Goal: Navigation & Orientation: Understand site structure

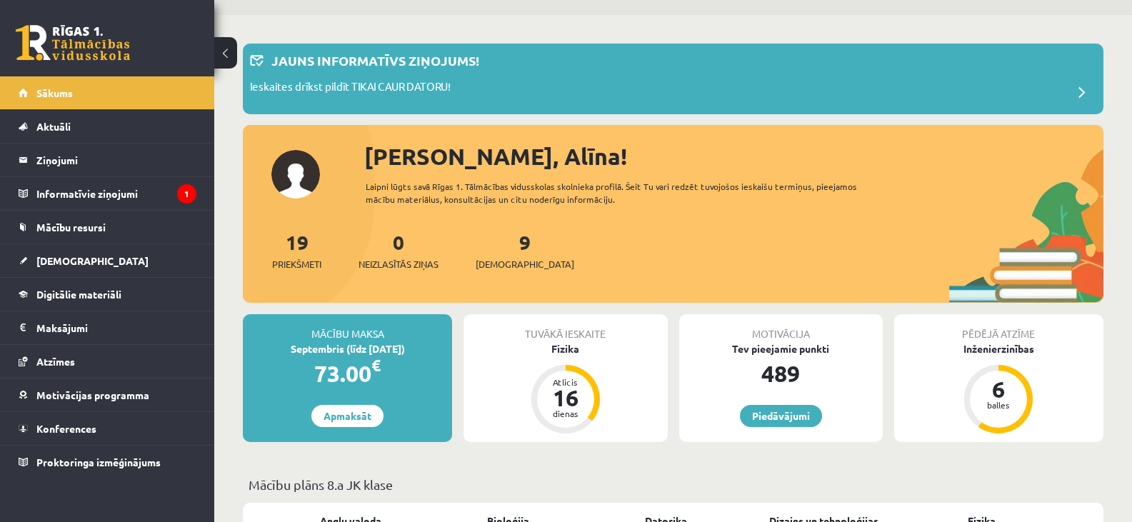
scroll to position [71, 0]
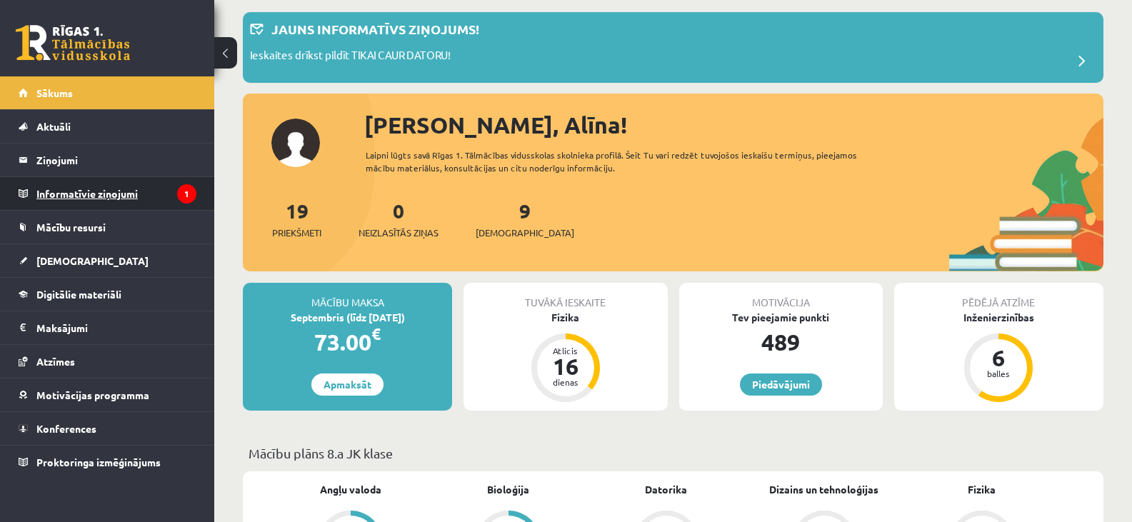
click at [76, 201] on legend "Informatīvie ziņojumi 1" at bounding box center [116, 193] width 160 height 33
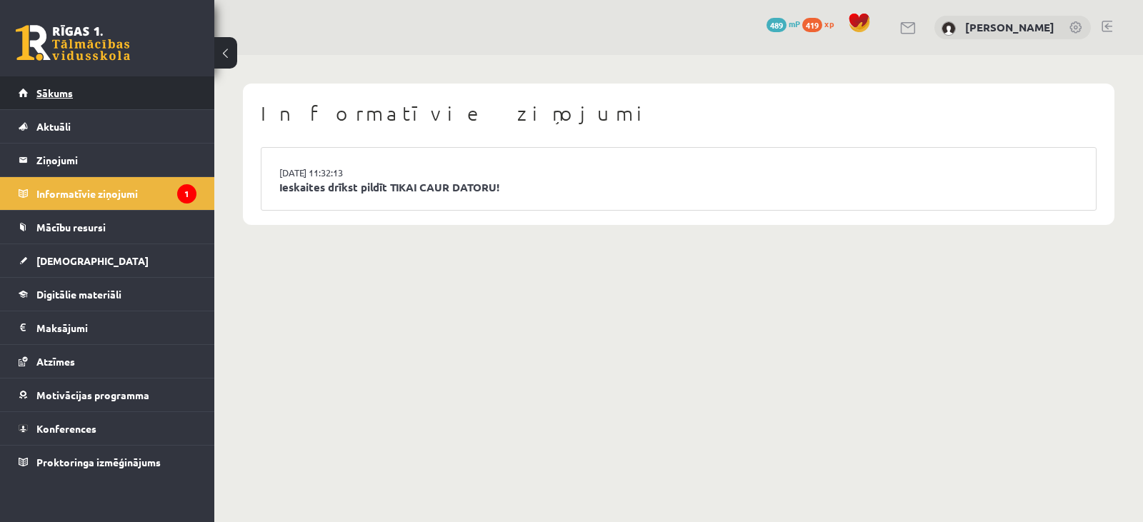
click at [66, 93] on span "Sākums" at bounding box center [54, 92] width 36 height 13
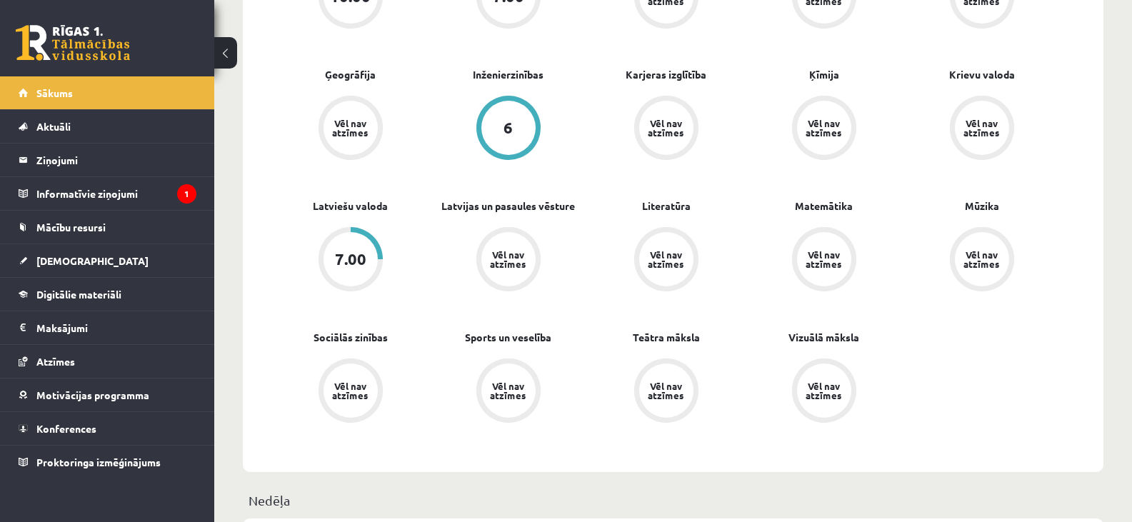
scroll to position [643, 0]
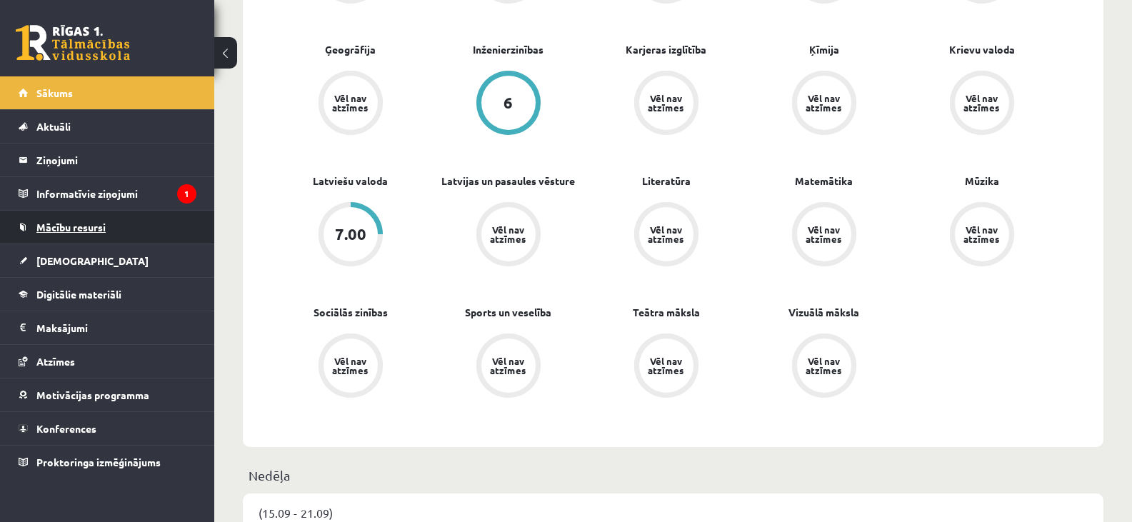
click at [96, 229] on span "Mācību resursi" at bounding box center [70, 227] width 69 height 13
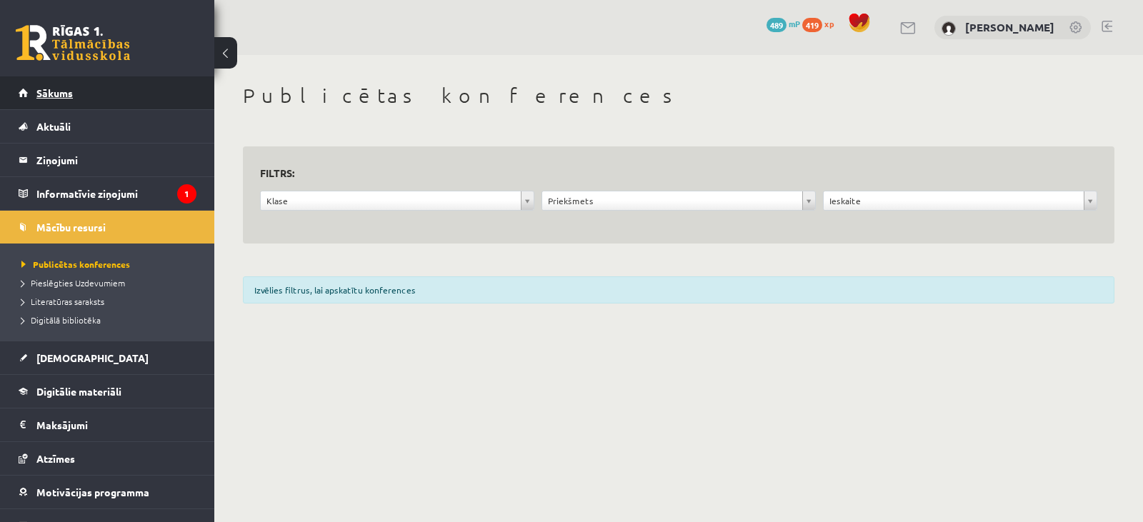
click at [49, 99] on link "Sākums" at bounding box center [108, 92] width 178 height 33
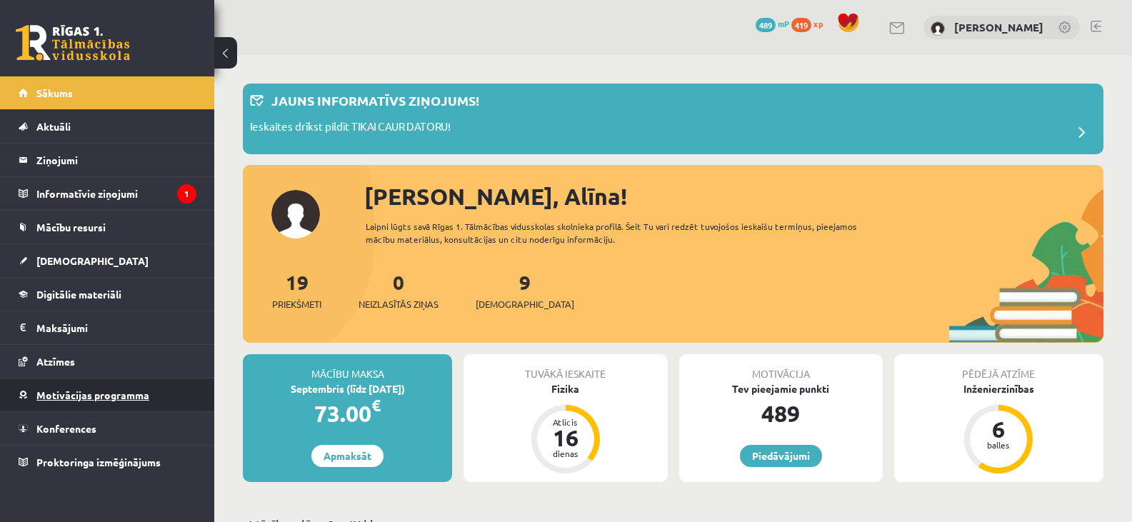
click at [77, 396] on span "Motivācijas programma" at bounding box center [92, 395] width 113 height 13
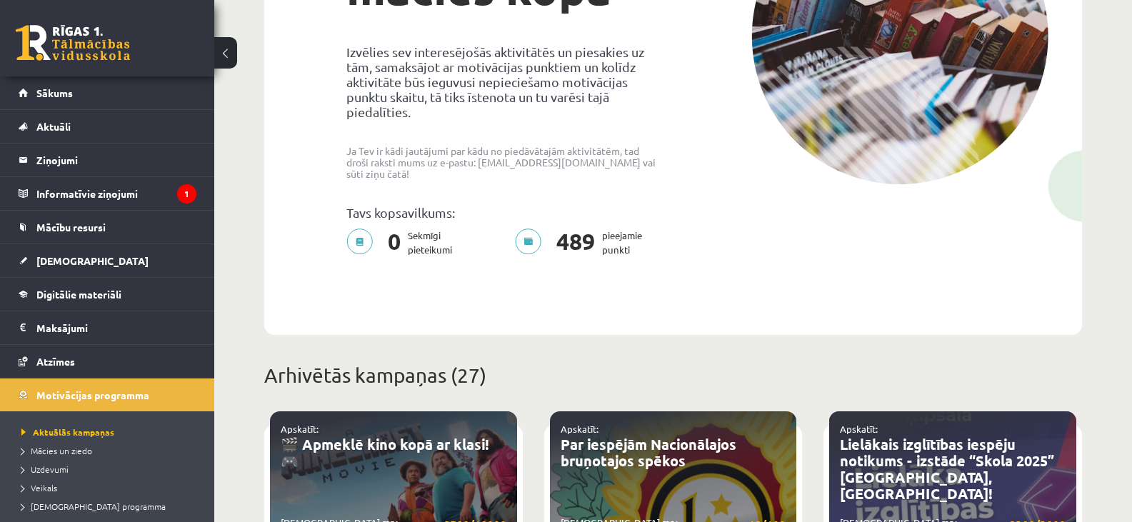
scroll to position [143, 0]
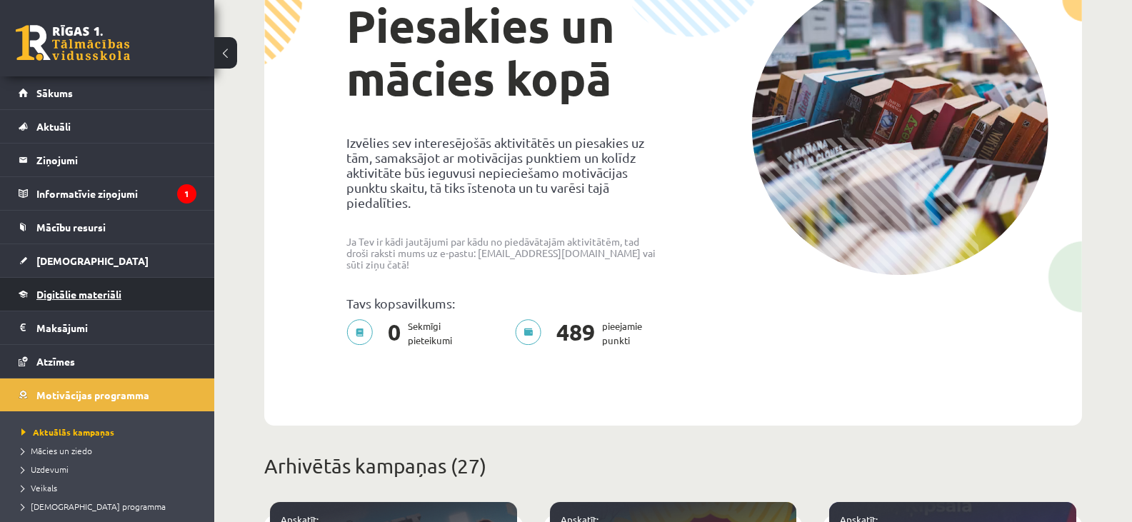
click at [85, 298] on span "Digitālie materiāli" at bounding box center [78, 294] width 85 height 13
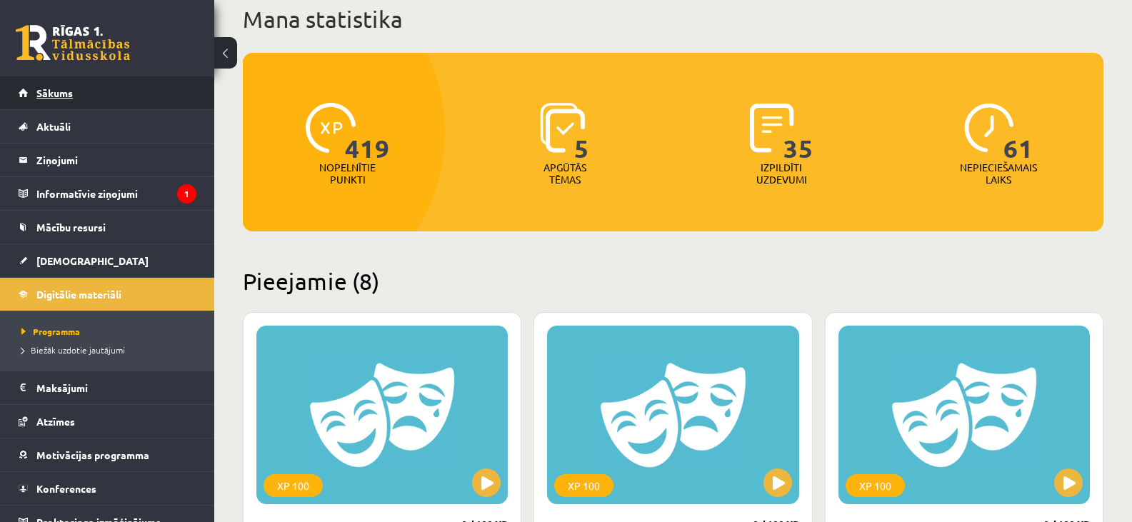
scroll to position [71, 0]
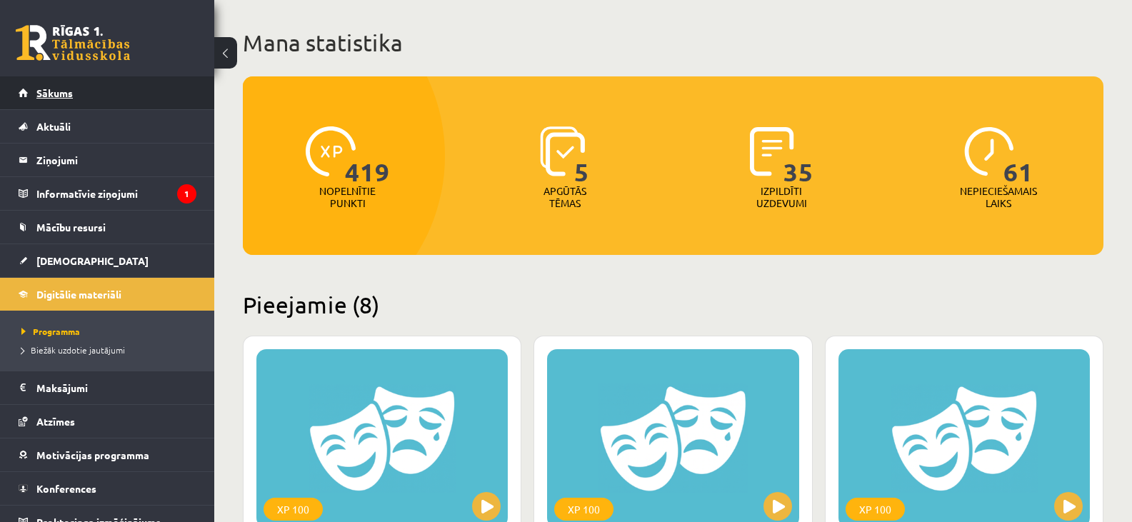
click at [61, 94] on span "Sākums" at bounding box center [54, 92] width 36 height 13
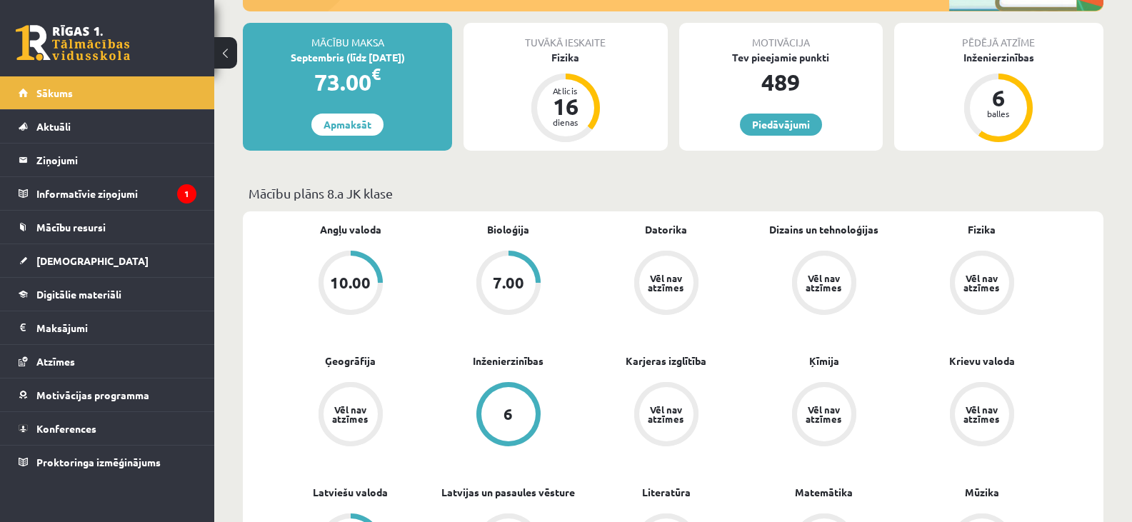
scroll to position [357, 0]
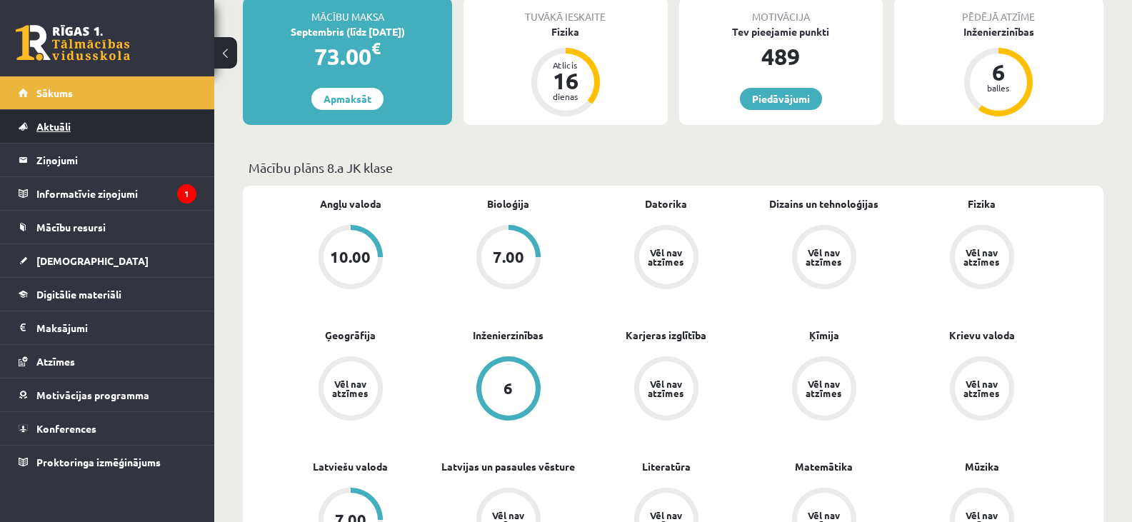
click at [66, 126] on span "Aktuāli" at bounding box center [53, 126] width 34 height 13
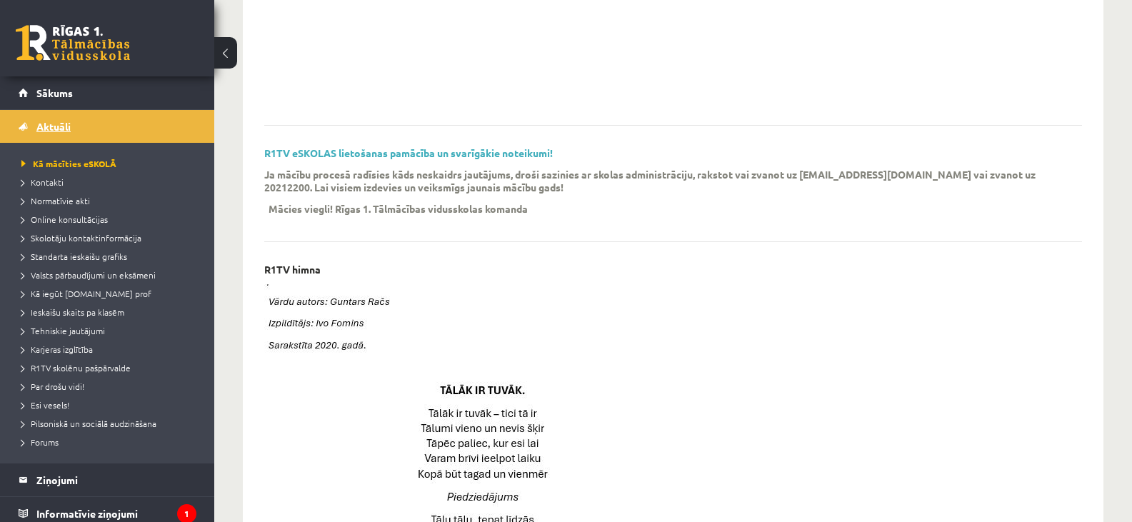
click at [61, 126] on span "Aktuāli" at bounding box center [53, 126] width 34 height 13
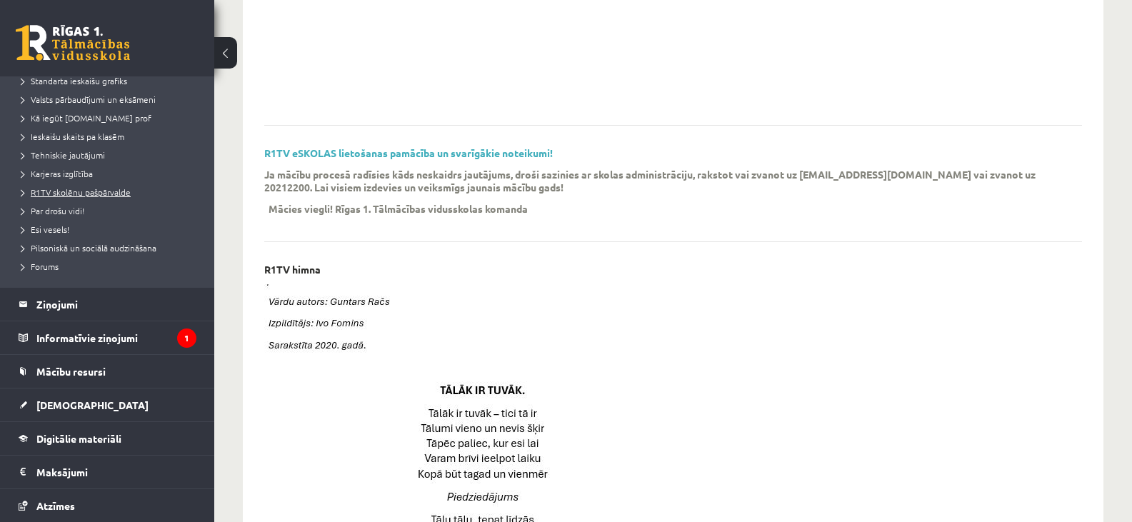
scroll to position [214, 0]
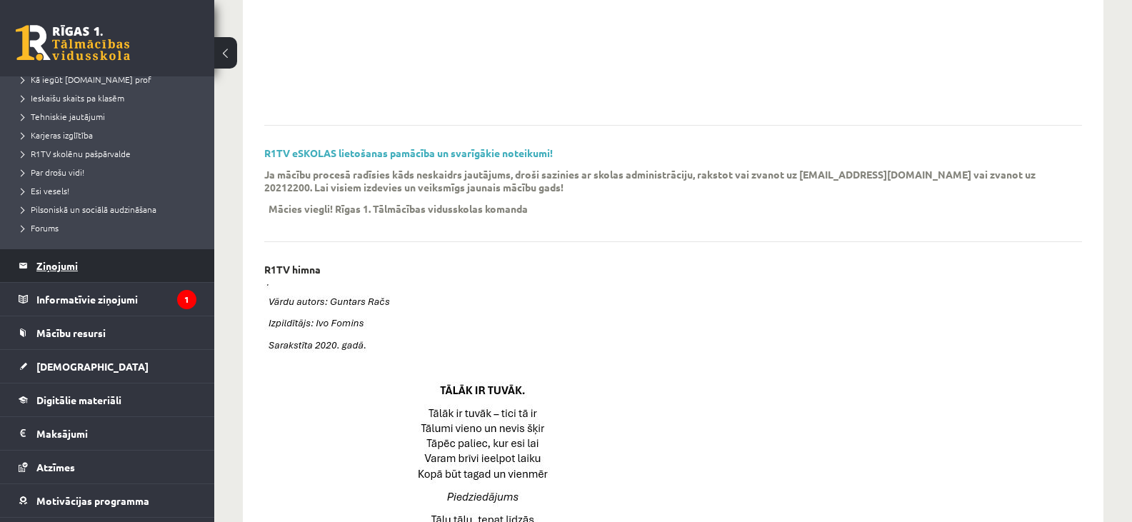
click at [75, 269] on legend "Ziņojumi 0" at bounding box center [116, 265] width 160 height 33
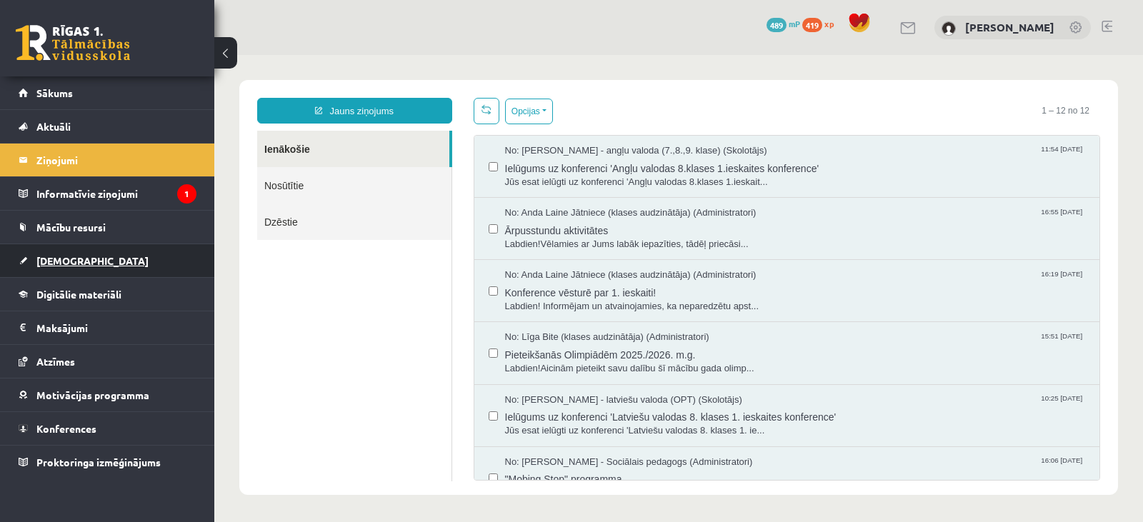
click at [65, 265] on span "[DEMOGRAPHIC_DATA]" at bounding box center [92, 260] width 112 height 13
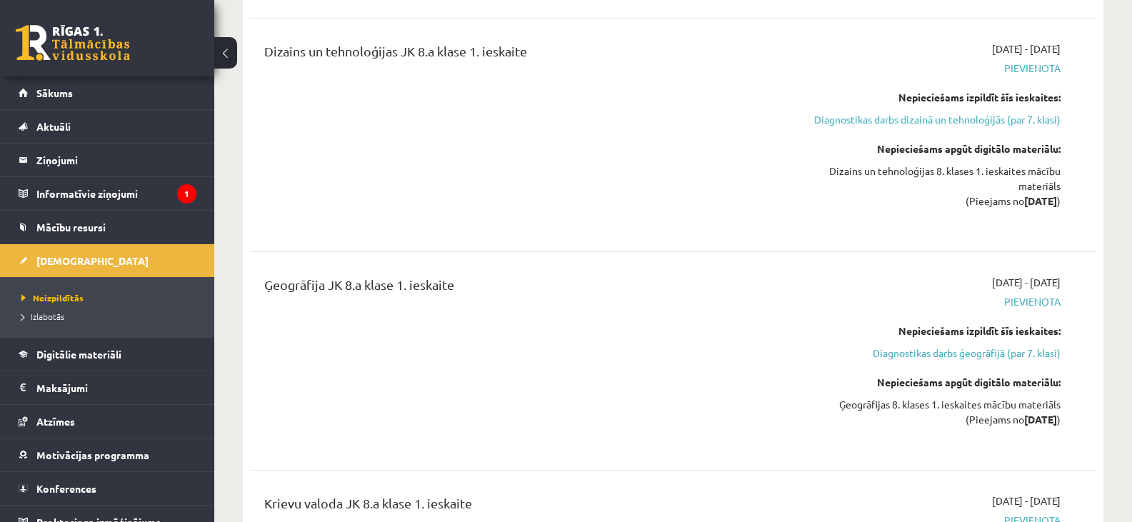
scroll to position [1929, 0]
